Goal: Understand process/instructions

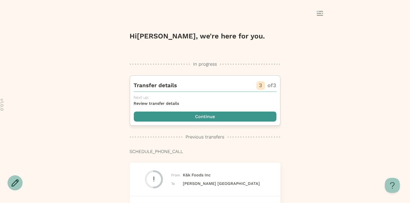
click at [176, 112] on span "button" at bounding box center [205, 117] width 143 height 10
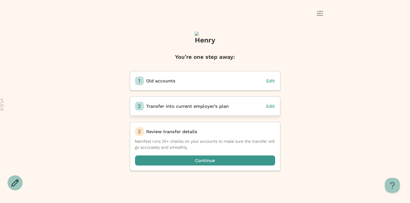
click at [273, 107] on span "Edit" at bounding box center [271, 106] width 9 height 5
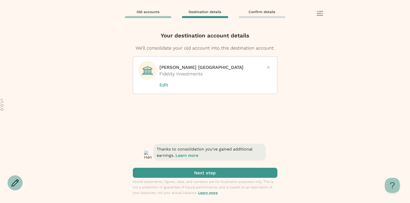
click at [191, 156] on button "Learn more" at bounding box center [187, 155] width 23 height 5
